Goal: Task Accomplishment & Management: Manage account settings

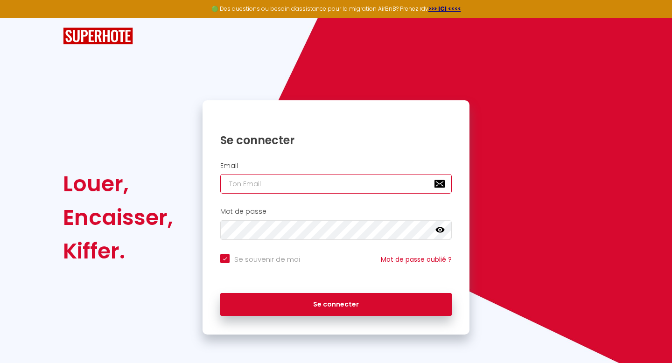
click at [288, 189] on input "email" at bounding box center [336, 184] width 232 height 20
type input "[EMAIL_ADDRESS][DOMAIN_NAME]"
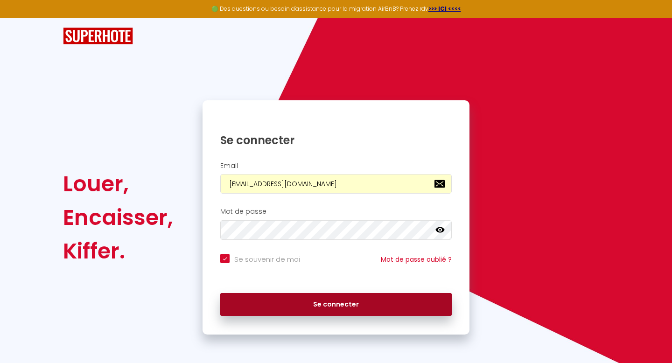
click at [295, 302] on button "Se connecter" at bounding box center [336, 304] width 232 height 23
checkbox input "true"
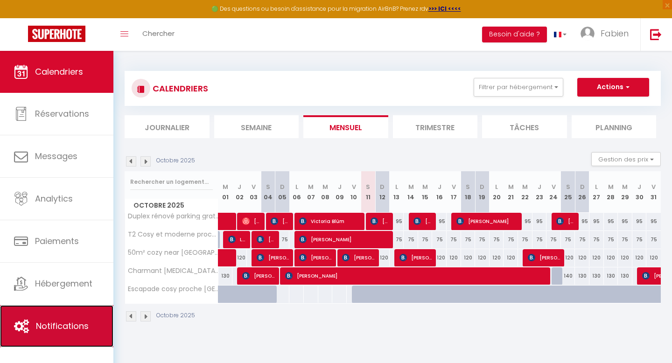
click at [64, 314] on link "Notifications" at bounding box center [56, 326] width 113 height 42
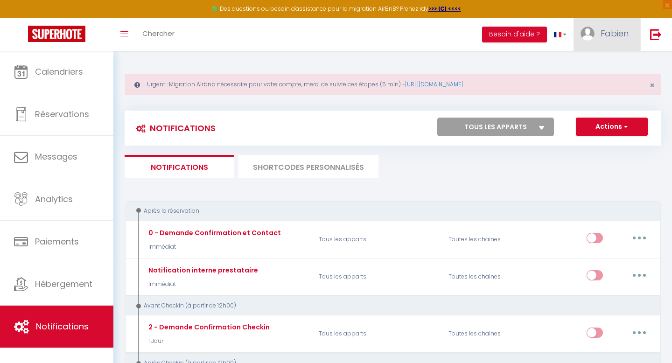
click at [609, 35] on span "Fabien" at bounding box center [615, 34] width 28 height 12
click at [593, 78] on link "Équipe" at bounding box center [603, 82] width 69 height 16
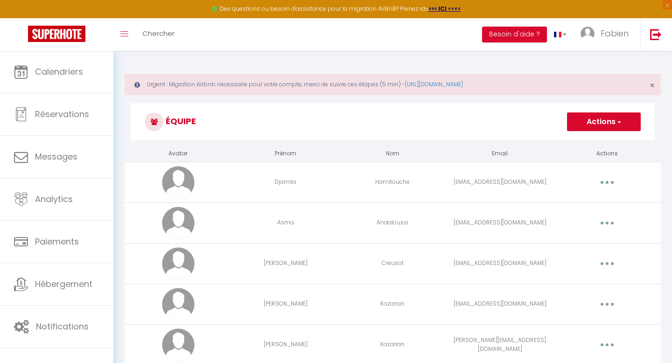
click at [611, 120] on button "Actions" at bounding box center [604, 122] width 74 height 19
click at [561, 143] on link "Ajouter un nouvel utilisateur" at bounding box center [585, 142] width 110 height 12
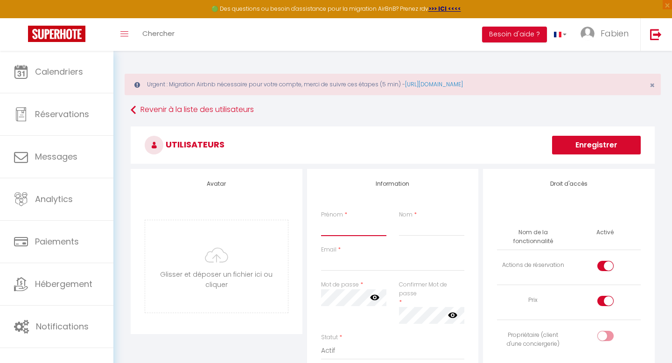
click at [343, 232] on input "Prénom" at bounding box center [354, 227] width 66 height 17
type input "[PERSON_NAME]"
click at [424, 233] on input "Nom" at bounding box center [432, 227] width 66 height 17
type input "N"
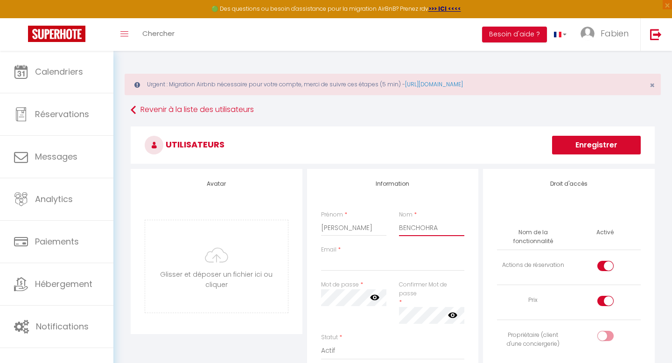
type input "BENCHOHRA"
click at [396, 267] on input "Email" at bounding box center [393, 262] width 144 height 17
type input "s"
type input "[EMAIL_ADDRESS][DOMAIN_NAME]"
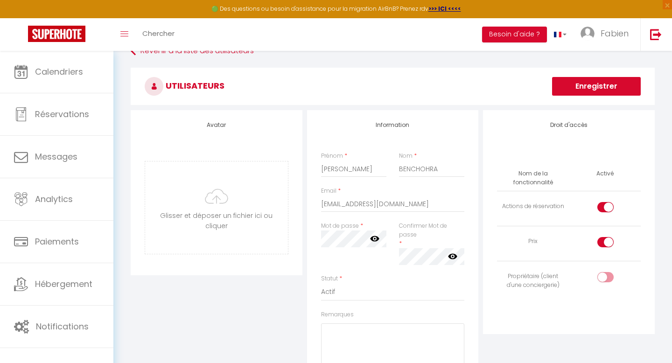
scroll to position [73, 0]
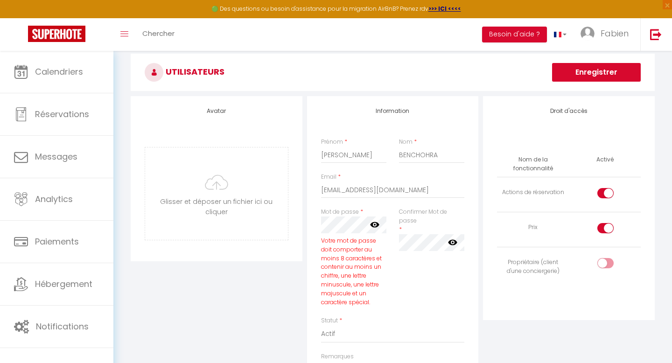
click at [376, 227] on icon at bounding box center [374, 225] width 9 height 6
click at [456, 244] on icon at bounding box center [452, 242] width 9 height 6
click at [479, 280] on div "Information Prénom * [PERSON_NAME] * BENCHOHRA Email * [EMAIL_ADDRESS][DOMAIN_N…" at bounding box center [393, 294] width 176 height 396
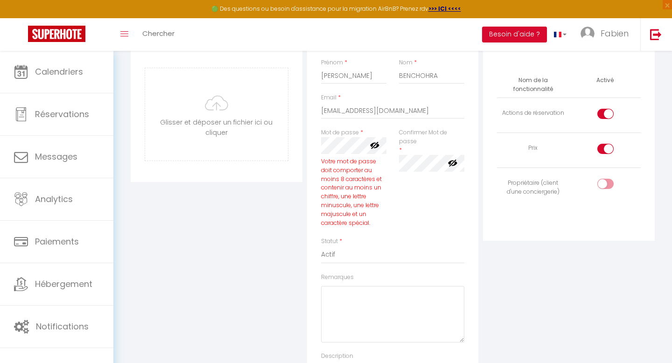
scroll to position [153, 0]
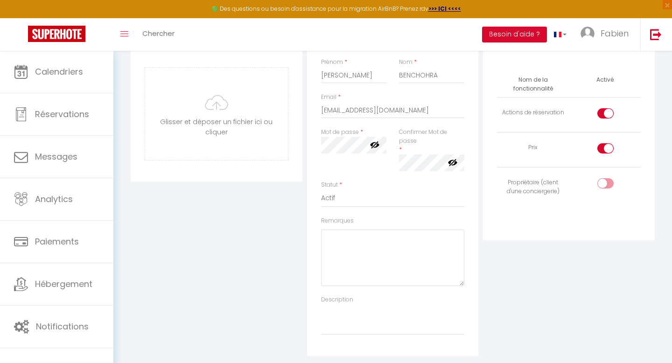
click at [483, 233] on div "Droit d'accès Nom de la fonctionnalité Activé Actions de réservation Prix Propr…" at bounding box center [569, 186] width 176 height 340
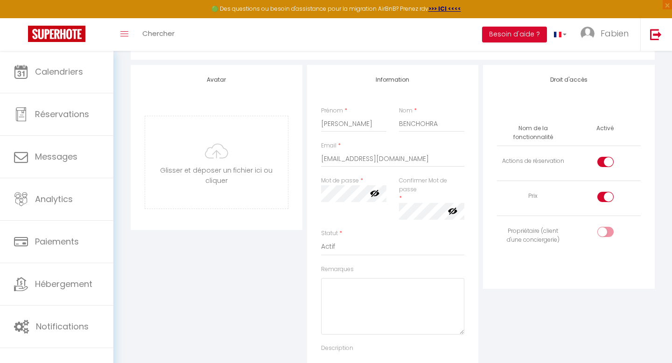
scroll to position [100, 0]
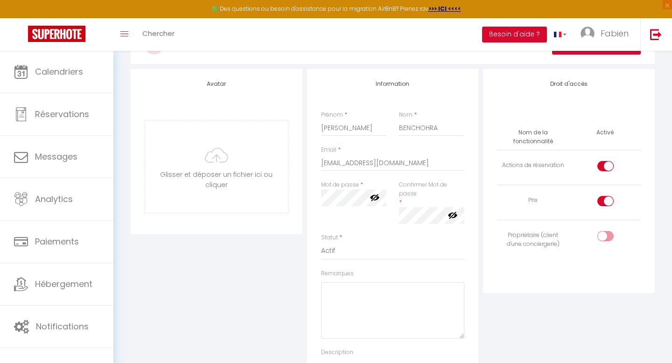
click at [602, 203] on div at bounding box center [606, 201] width 16 height 10
click at [605, 203] on input "checkbox" at bounding box center [613, 203] width 16 height 14
checkbox input "false"
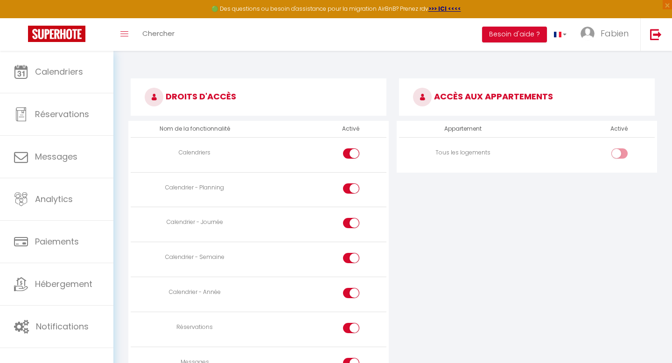
scroll to position [509, 0]
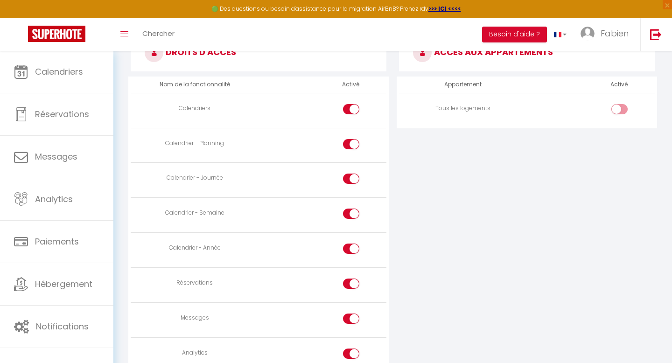
click at [618, 111] on div at bounding box center [620, 109] width 16 height 10
click at [619, 111] on input "checkbox" at bounding box center [627, 111] width 16 height 14
click at [619, 109] on div at bounding box center [620, 109] width 16 height 10
click at [619, 109] on input "checkbox" at bounding box center [627, 111] width 16 height 14
checkbox input "false"
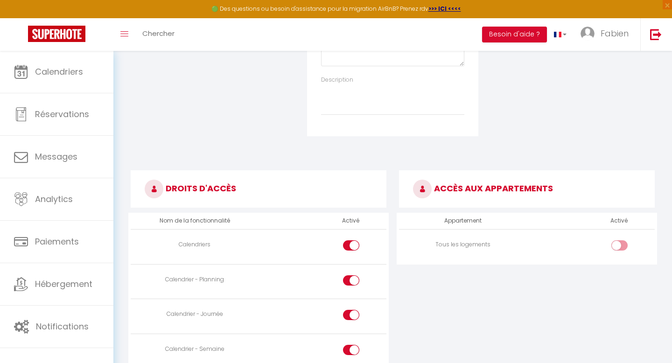
scroll to position [340, 0]
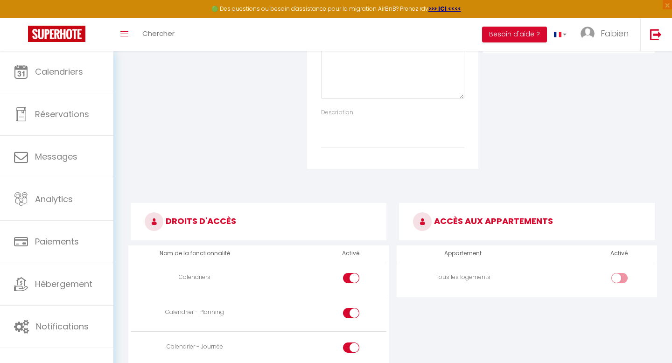
click at [452, 218] on h3 "ACCÈS AUX APPARTEMENTS" at bounding box center [527, 221] width 256 height 37
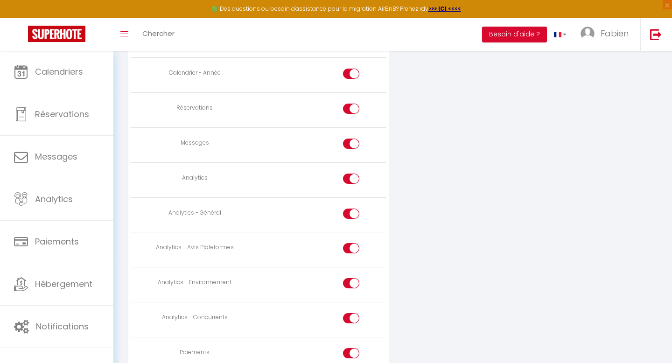
scroll to position [686, 0]
click at [352, 140] on input "checkbox" at bounding box center [360, 143] width 16 height 14
checkbox input "false"
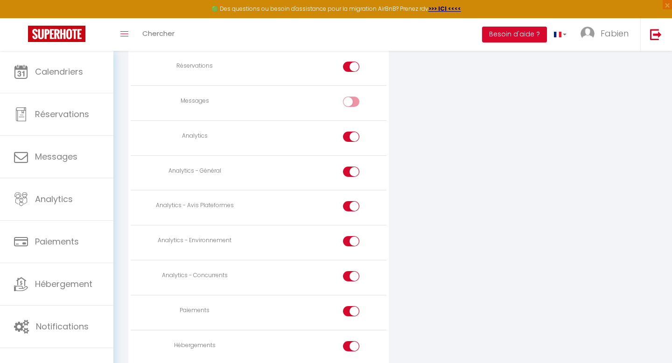
scroll to position [738, 0]
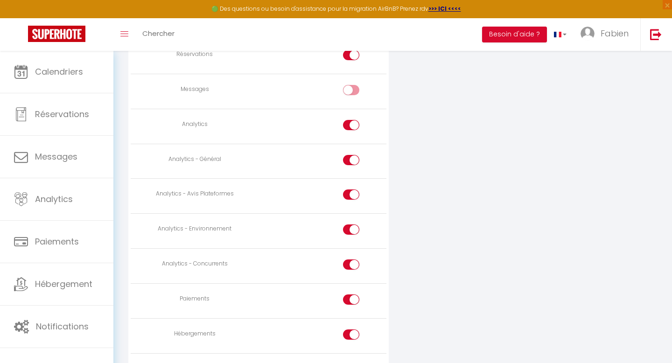
click at [353, 127] on input "checkbox" at bounding box center [360, 127] width 16 height 14
checkbox input "false"
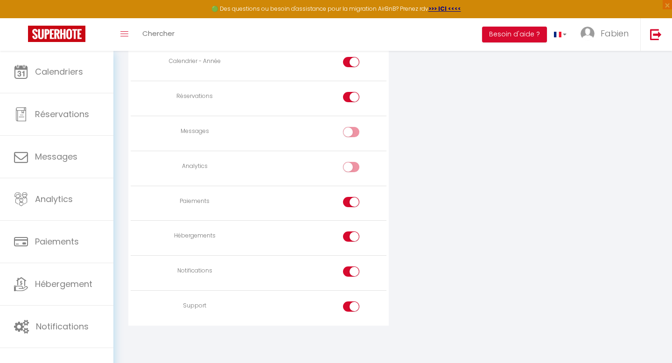
scroll to position [693, 0]
click at [352, 206] on input "checkbox" at bounding box center [360, 207] width 16 height 14
checkbox input "false"
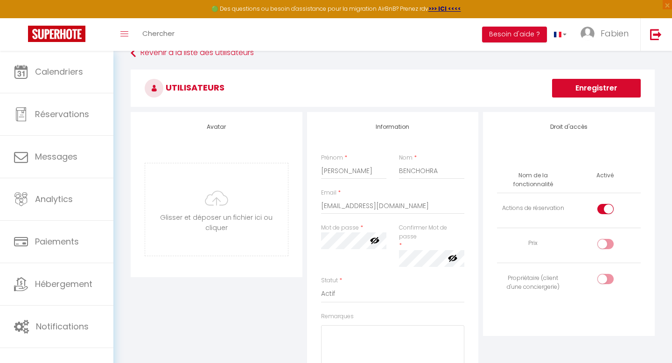
scroll to position [0, 0]
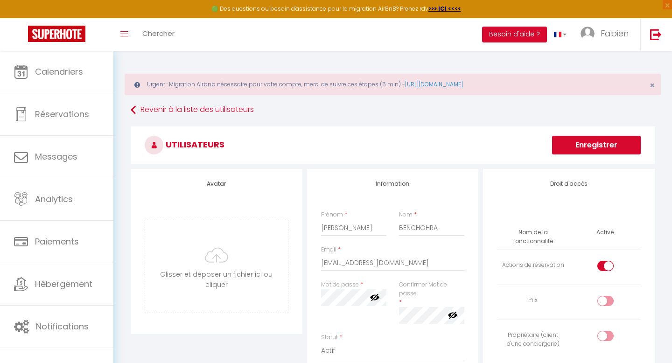
click at [574, 148] on button "Enregistrer" at bounding box center [596, 145] width 89 height 19
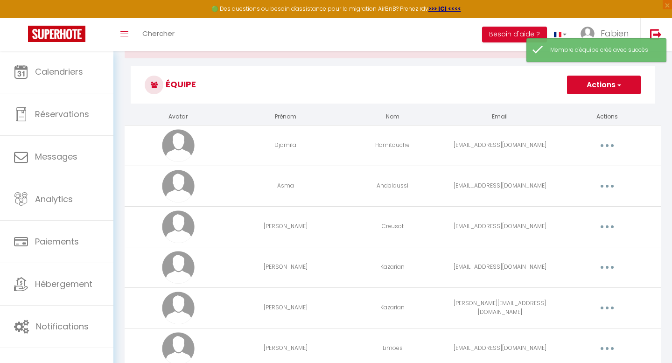
scroll to position [41, 0]
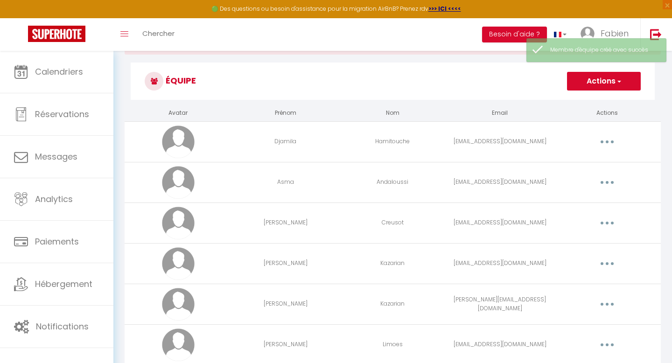
click at [606, 182] on icon "button" at bounding box center [607, 182] width 3 height 3
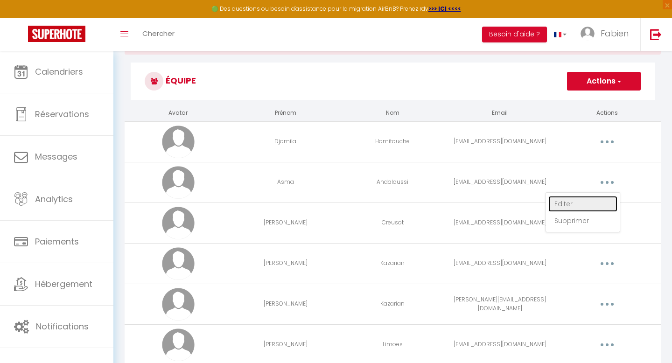
click at [565, 204] on link "Editer" at bounding box center [583, 204] width 69 height 16
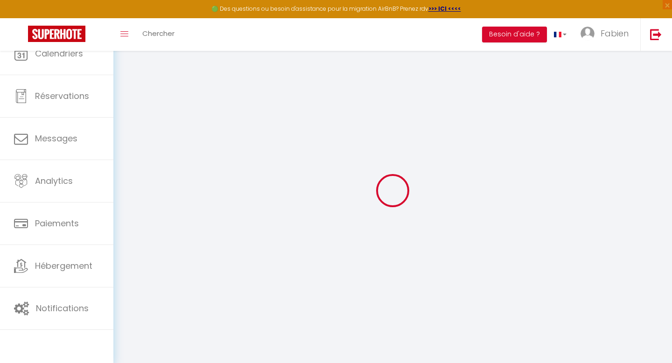
type input "Asma"
type input "Andaloussi"
type input "[EMAIL_ADDRESS][DOMAIN_NAME]"
type textarea "[URL][DOMAIN_NAME]"
checkbox input "false"
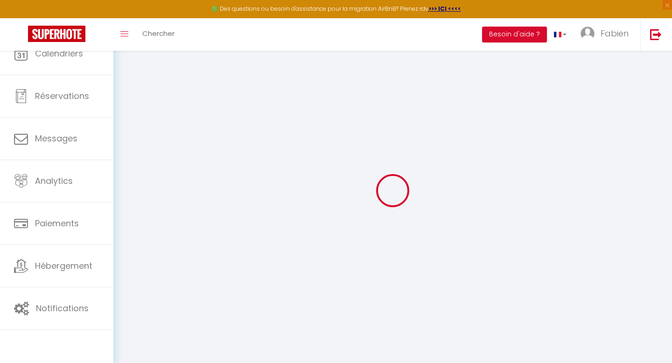
checkbox input "false"
checkbox input "true"
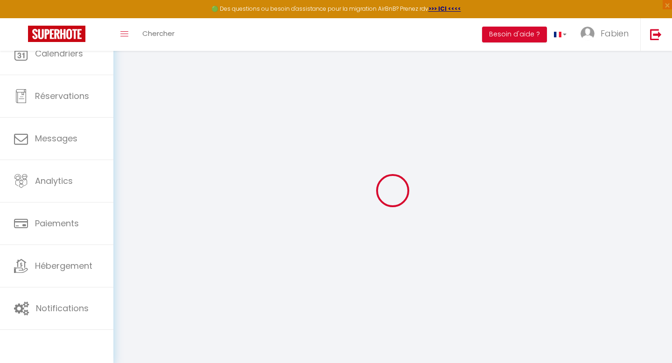
checkbox input "true"
checkbox input "false"
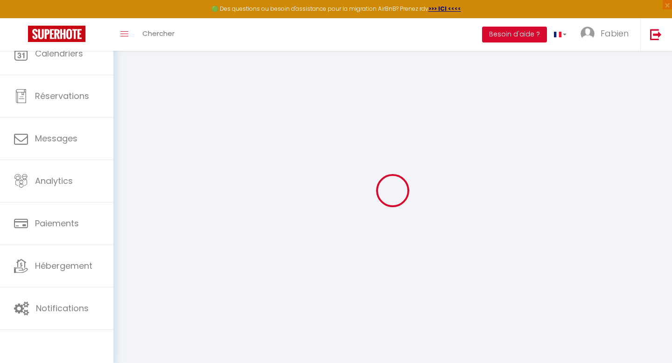
checkbox input "false"
checkbox input "true"
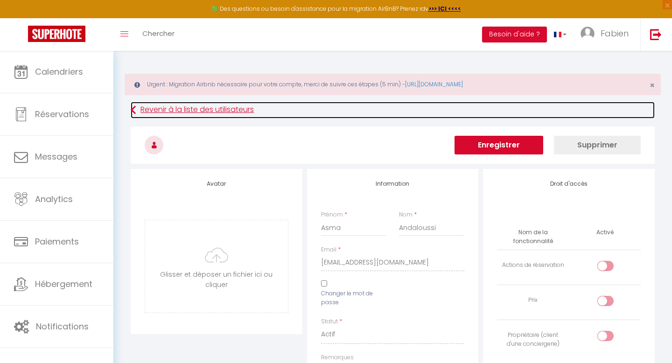
click at [162, 110] on link "Revenir à la liste des utilisateurs" at bounding box center [393, 110] width 524 height 17
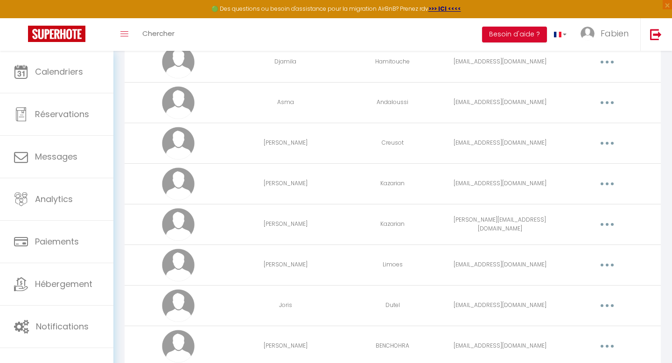
scroll to position [154, 0]
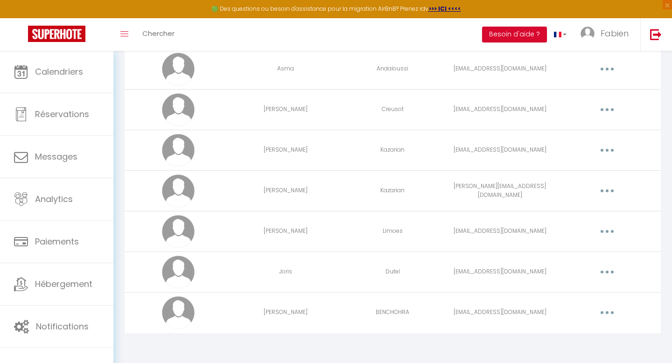
click at [610, 151] on button "button" at bounding box center [607, 150] width 26 height 15
click at [565, 169] on link "Editer" at bounding box center [583, 172] width 69 height 16
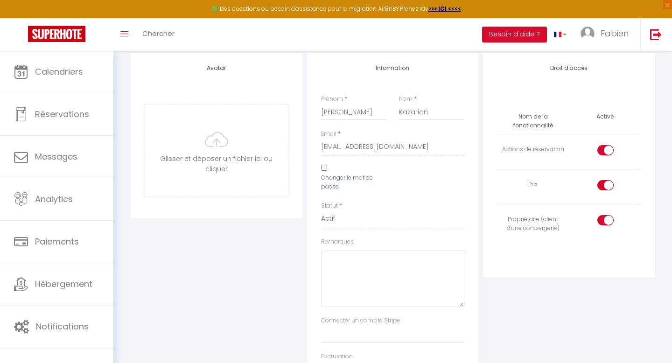
scroll to position [22, 0]
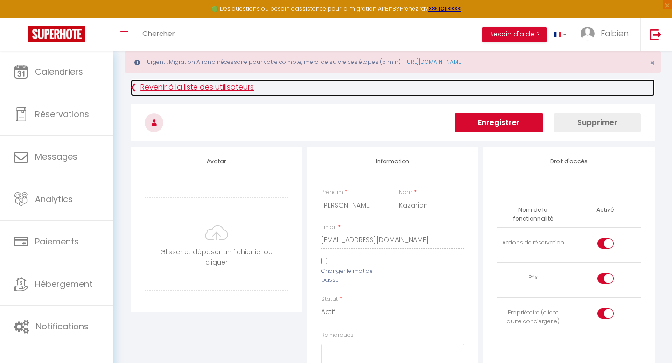
click at [164, 87] on link "Revenir à la liste des utilisateurs" at bounding box center [393, 87] width 524 height 17
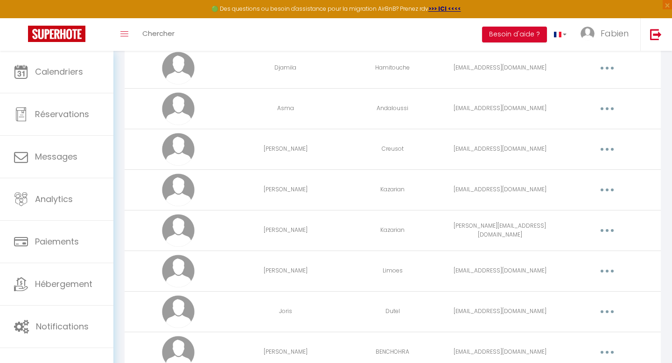
scroll to position [154, 0]
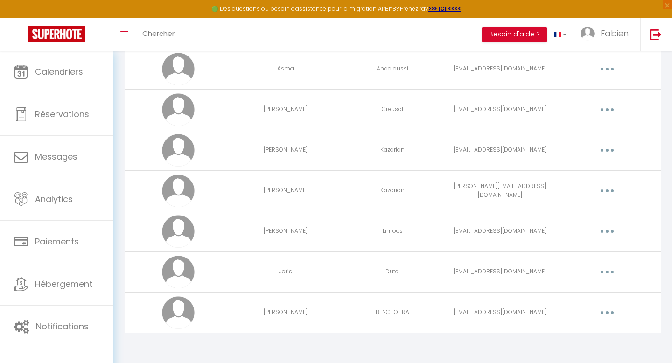
click at [602, 316] on button "button" at bounding box center [607, 312] width 26 height 15
click at [569, 333] on link "Editer" at bounding box center [583, 334] width 69 height 16
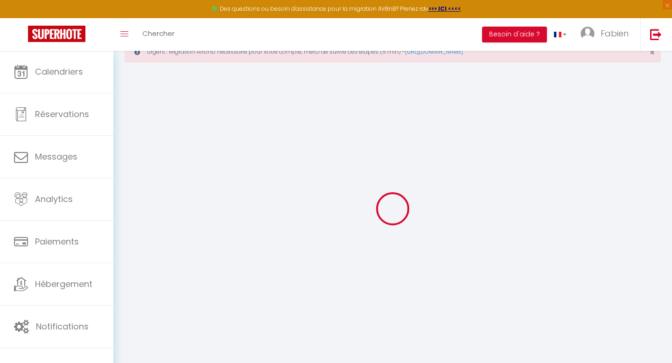
type input "[PERSON_NAME]"
type input "BENCHOHRA"
type input "[EMAIL_ADDRESS][DOMAIN_NAME]"
type textarea "[URL][DOMAIN_NAME]"
checkbox input "true"
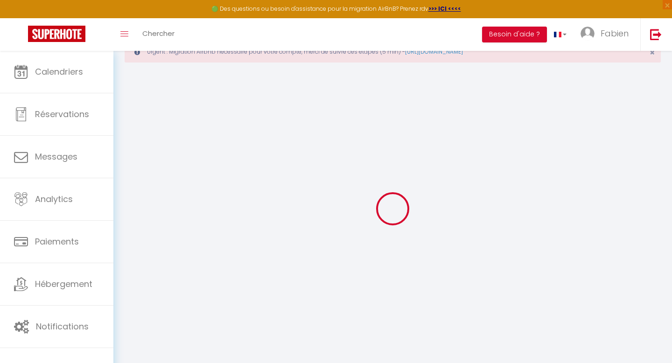
checkbox input "false"
checkbox input "true"
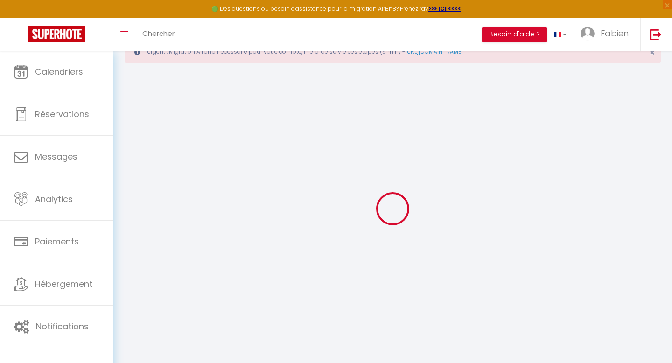
checkbox input "true"
checkbox input "false"
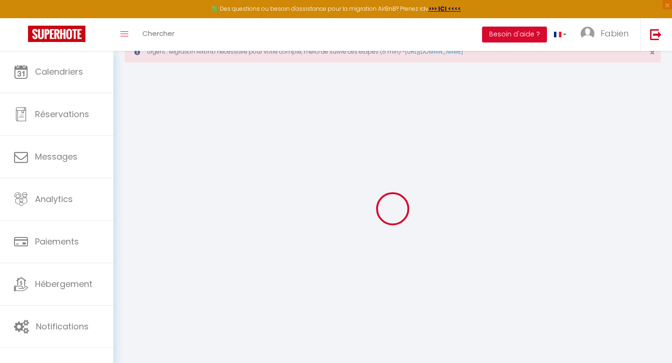
checkbox input "false"
checkbox input "true"
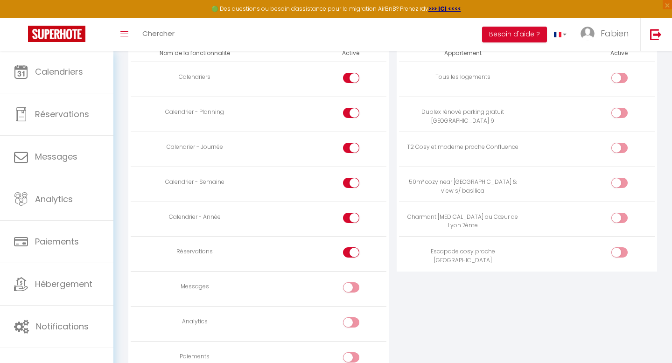
scroll to position [567, 0]
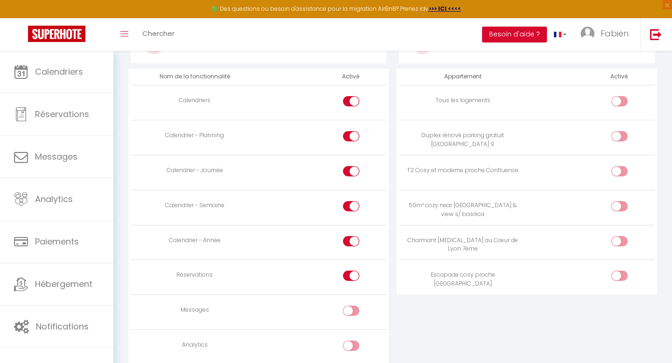
click at [623, 238] on input "checkbox" at bounding box center [627, 243] width 16 height 14
checkbox input "true"
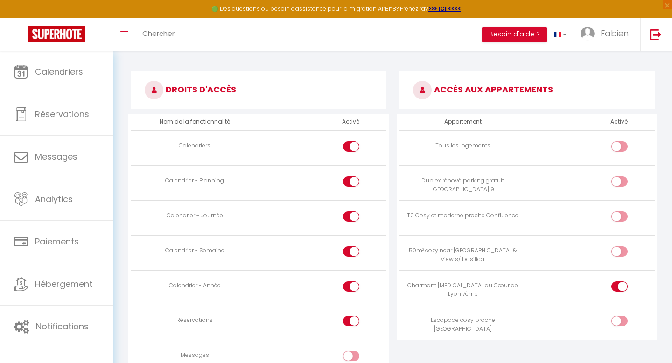
scroll to position [521, 0]
click at [623, 252] on input "checkbox" at bounding box center [627, 254] width 16 height 14
checkbox input "true"
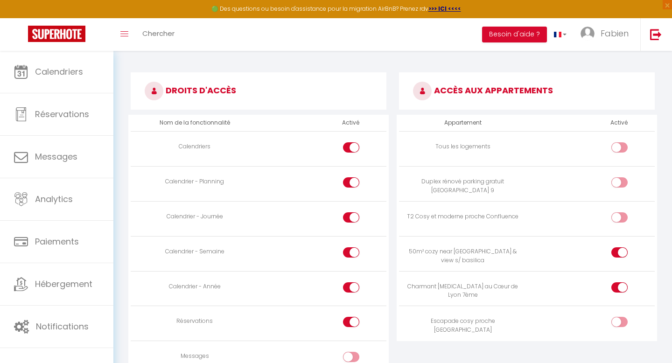
click at [620, 218] on input "checkbox" at bounding box center [627, 219] width 16 height 14
checkbox input "true"
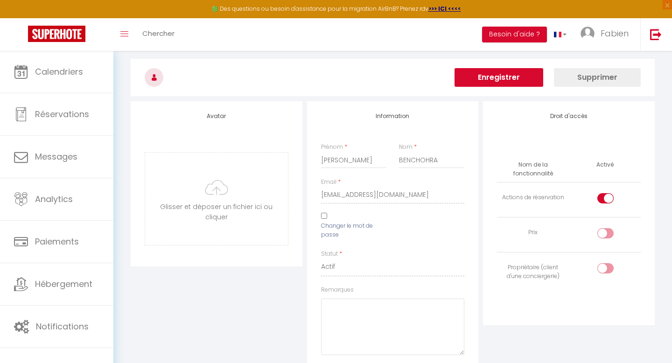
scroll to position [64, 0]
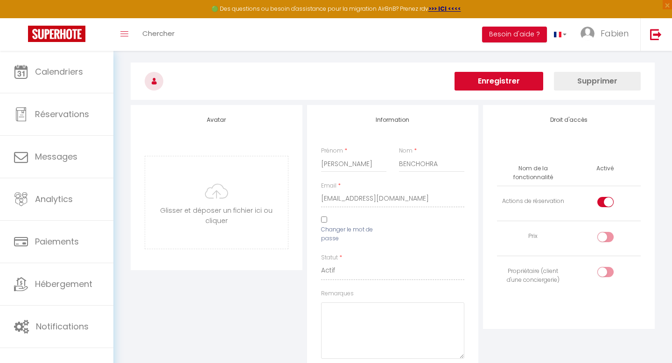
click at [600, 204] on div at bounding box center [606, 202] width 16 height 10
click at [605, 204] on input "checkbox" at bounding box center [613, 204] width 16 height 14
checkbox input "false"
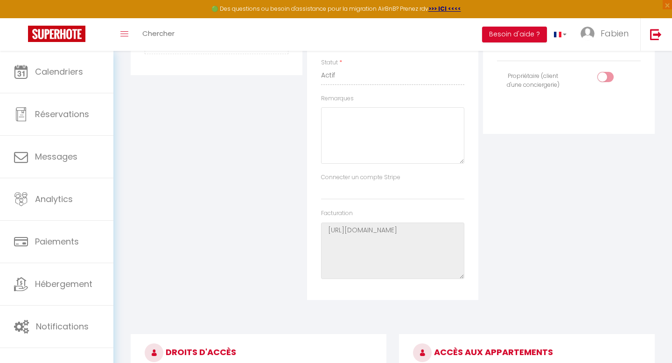
scroll to position [0, 0]
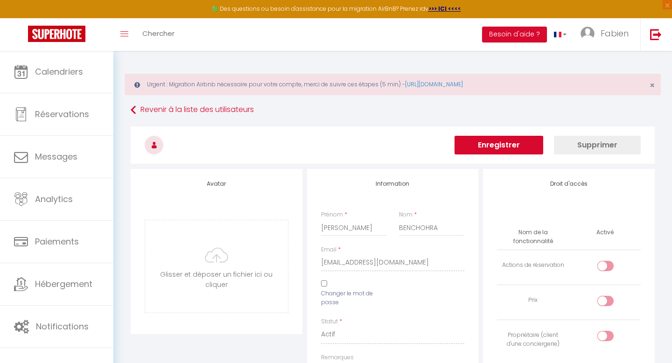
click at [515, 143] on button "Enregistrer" at bounding box center [499, 145] width 89 height 19
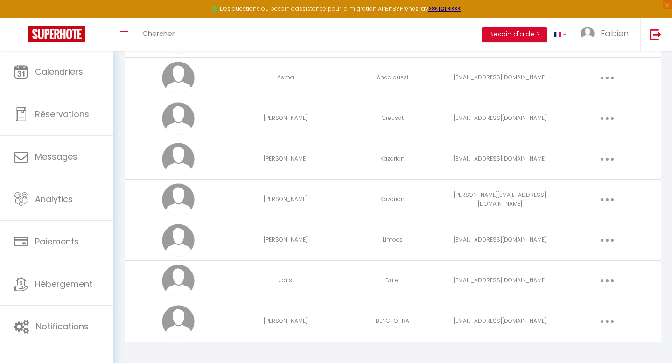
scroll to position [154, 0]
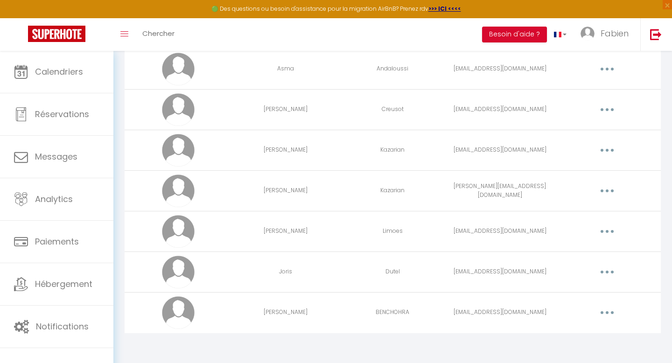
click at [614, 312] on button "button" at bounding box center [607, 312] width 26 height 15
click at [577, 331] on link "Editer" at bounding box center [583, 334] width 69 height 16
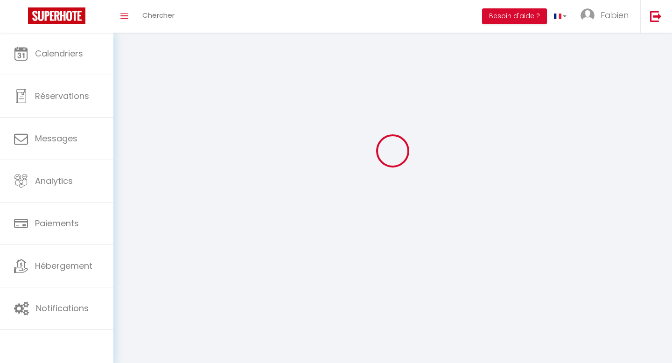
type input "[PERSON_NAME]"
type input "BENCHOHRA"
type input "[EMAIL_ADDRESS][DOMAIN_NAME]"
type textarea "[URL][DOMAIN_NAME]"
checkbox input "false"
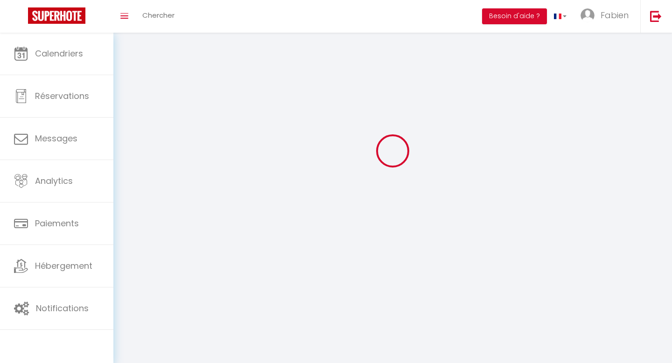
checkbox input "false"
checkbox input "true"
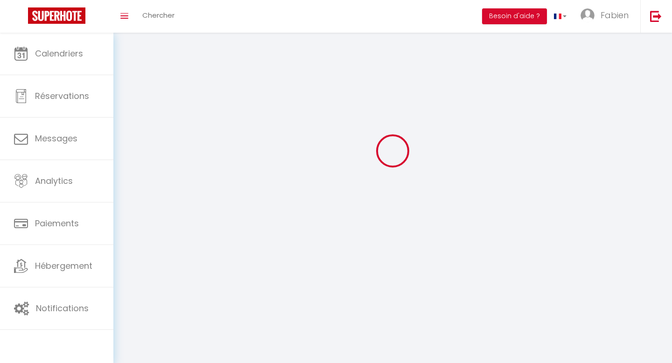
checkbox input "true"
checkbox input "false"
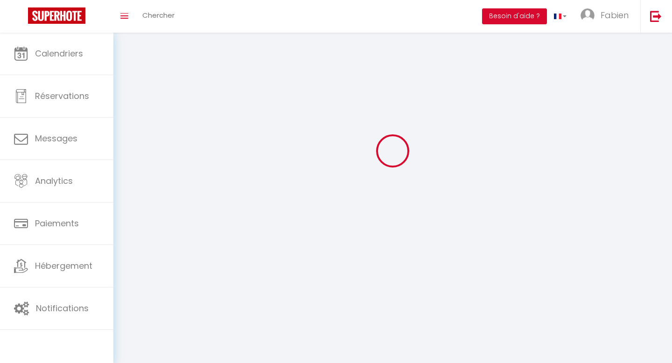
checkbox input "false"
checkbox input "true"
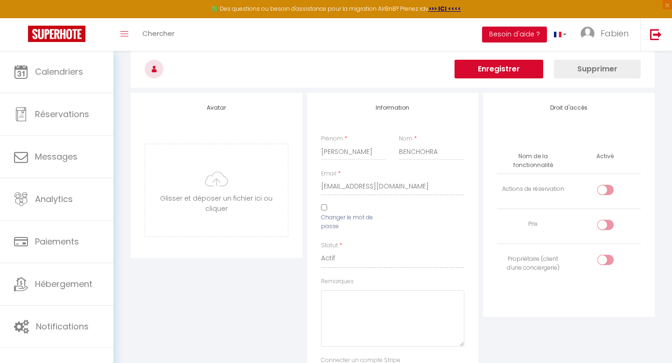
scroll to position [81, 0]
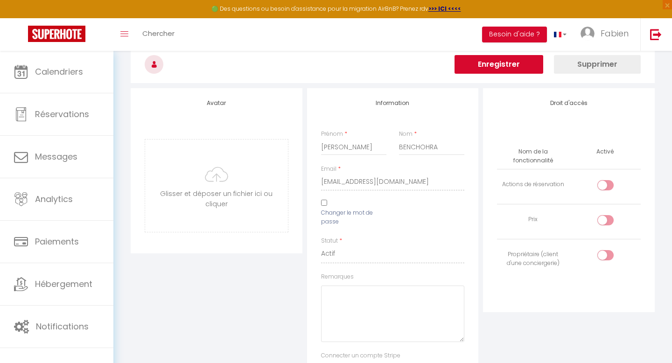
click at [500, 70] on button "Enregistrer" at bounding box center [499, 64] width 89 height 19
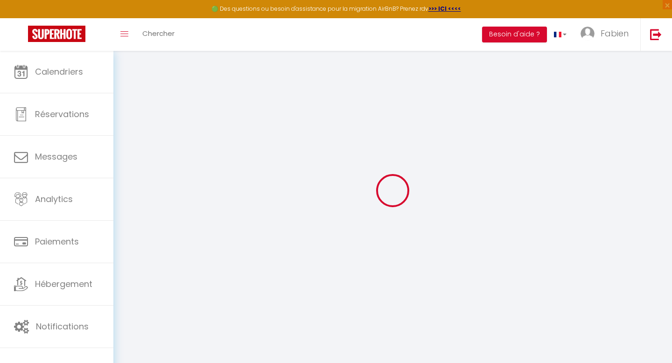
scroll to position [51, 0]
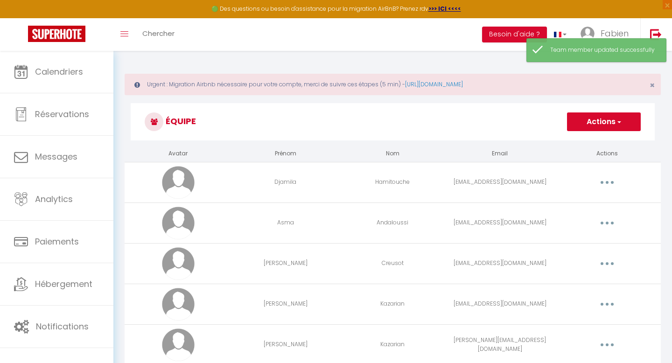
scroll to position [25, 0]
